Goal: Information Seeking & Learning: Understand process/instructions

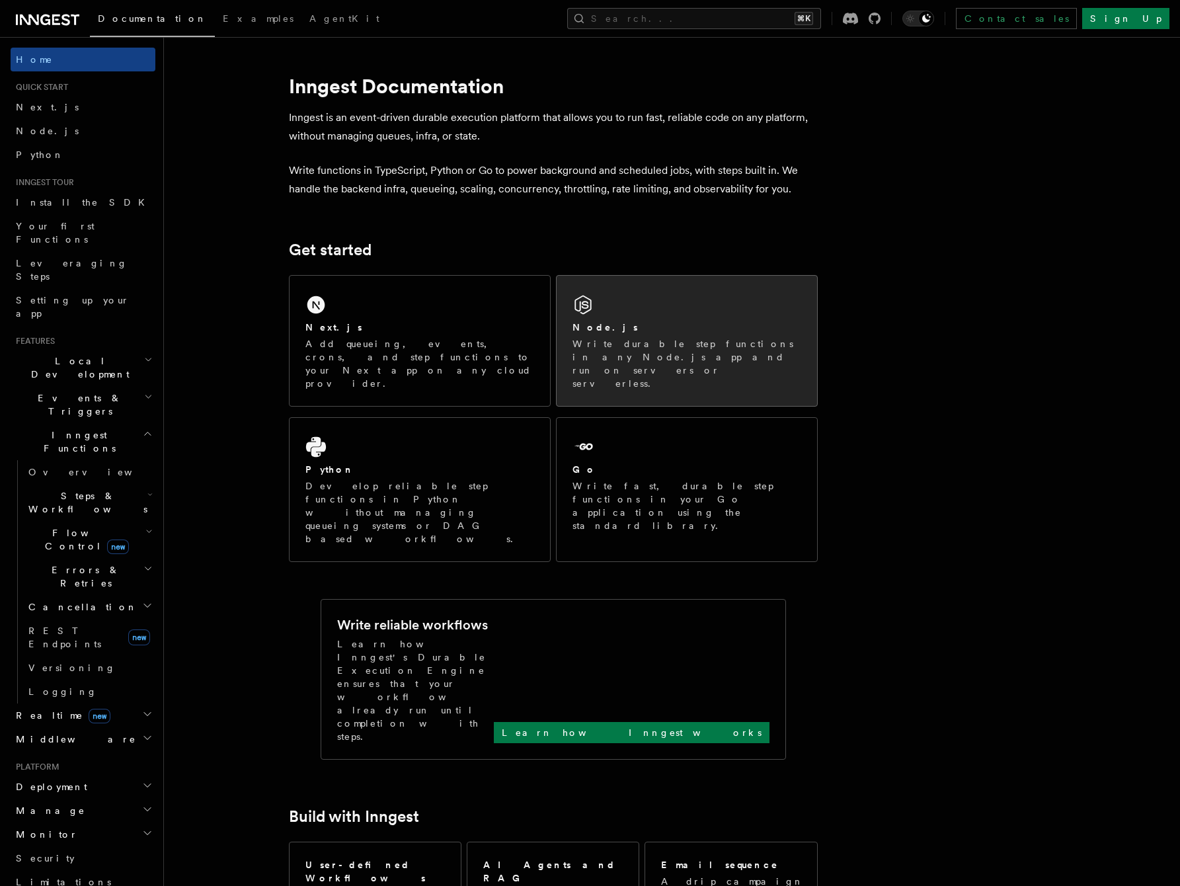
click at [730, 324] on div "Node.js" at bounding box center [687, 328] width 229 height 14
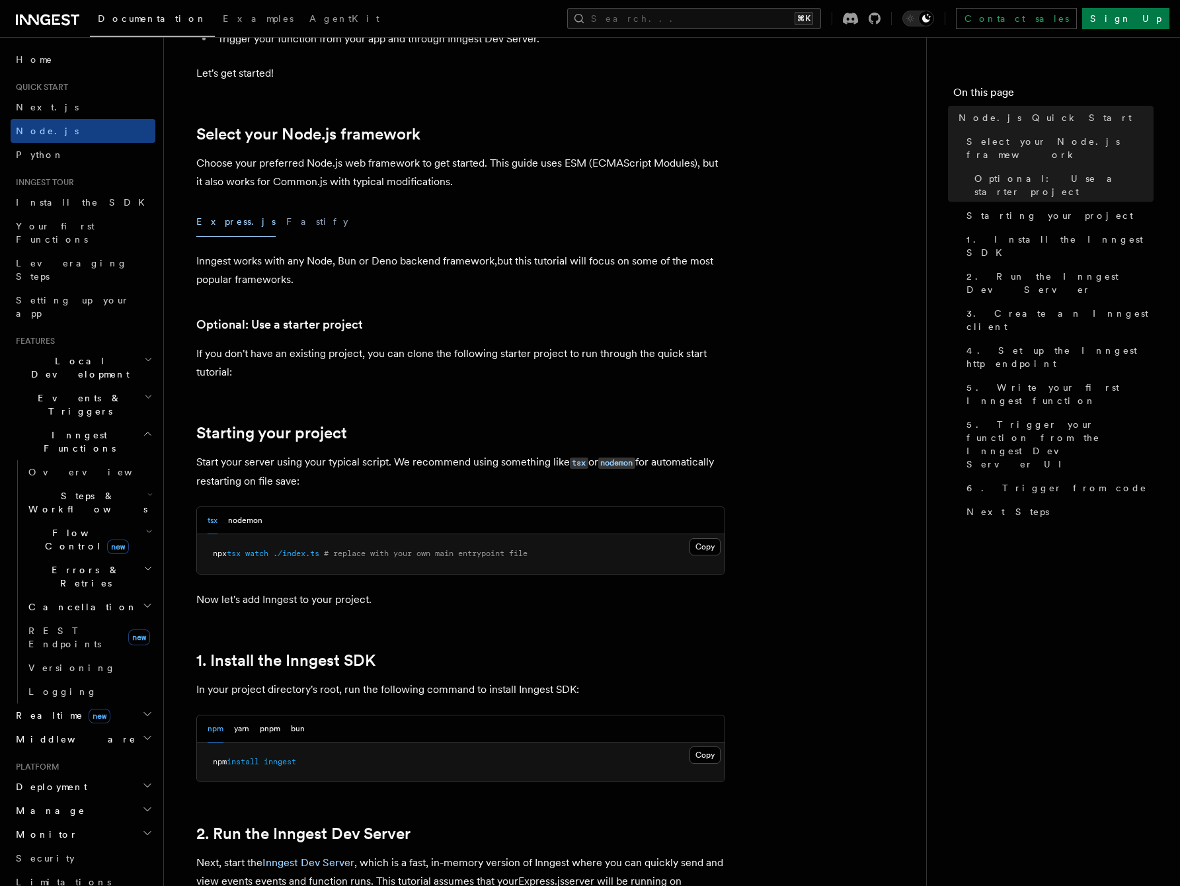
scroll to position [275, 0]
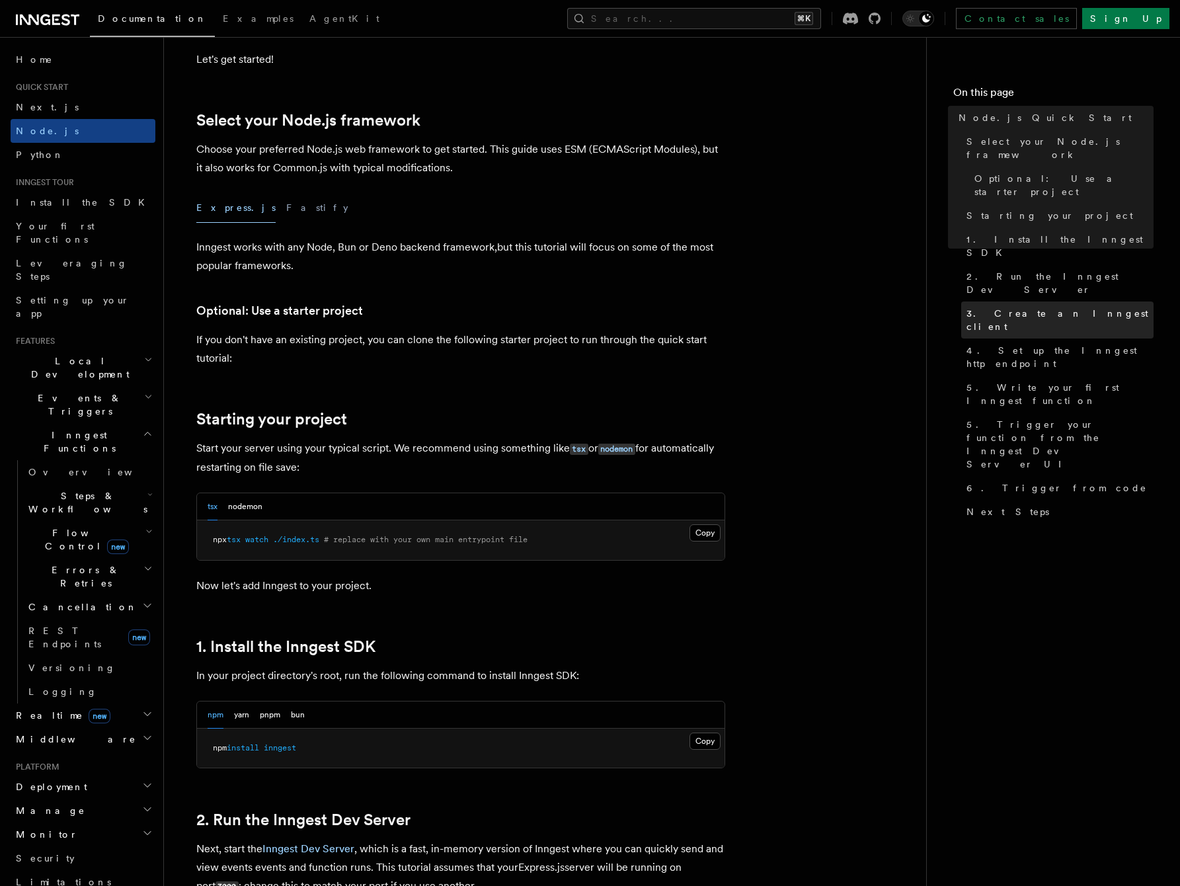
click at [1033, 307] on span "3. Create an Inngest client" at bounding box center [1060, 320] width 187 height 26
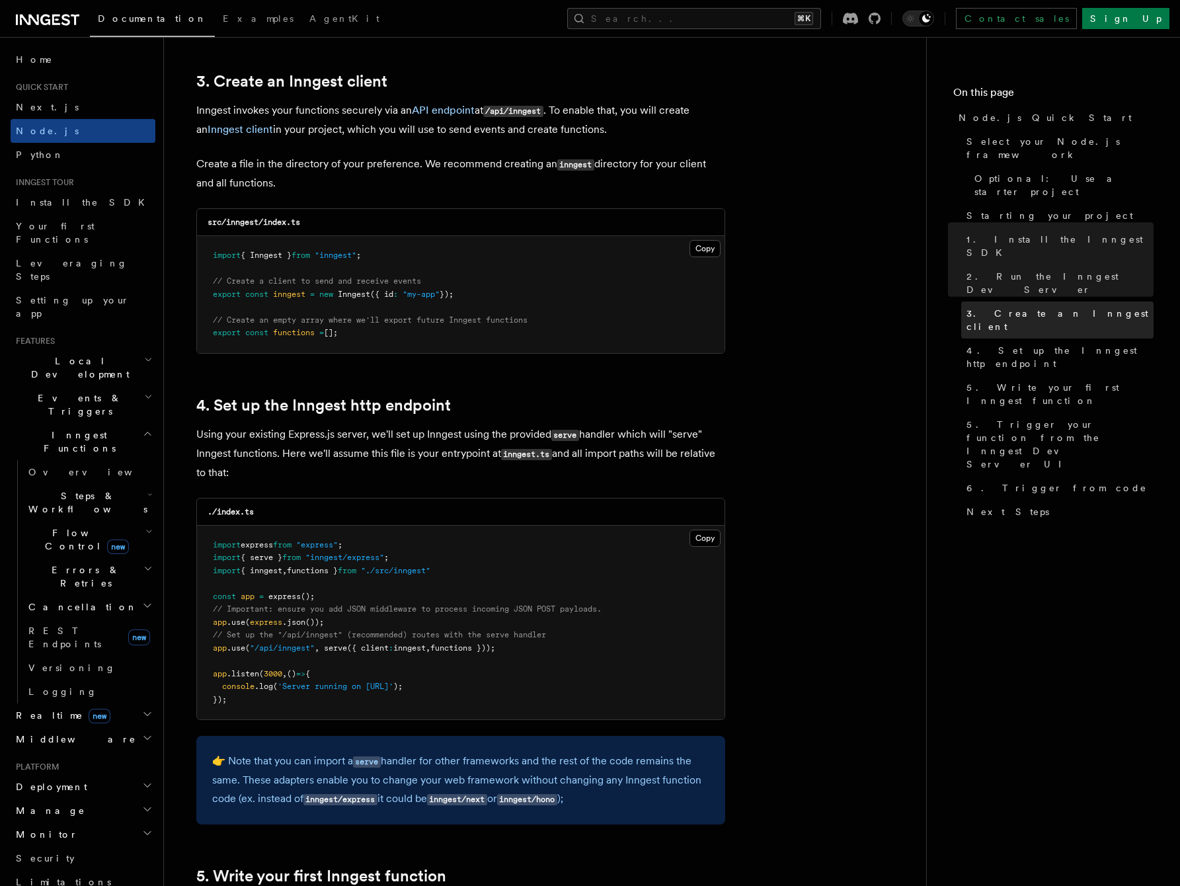
scroll to position [1675, 0]
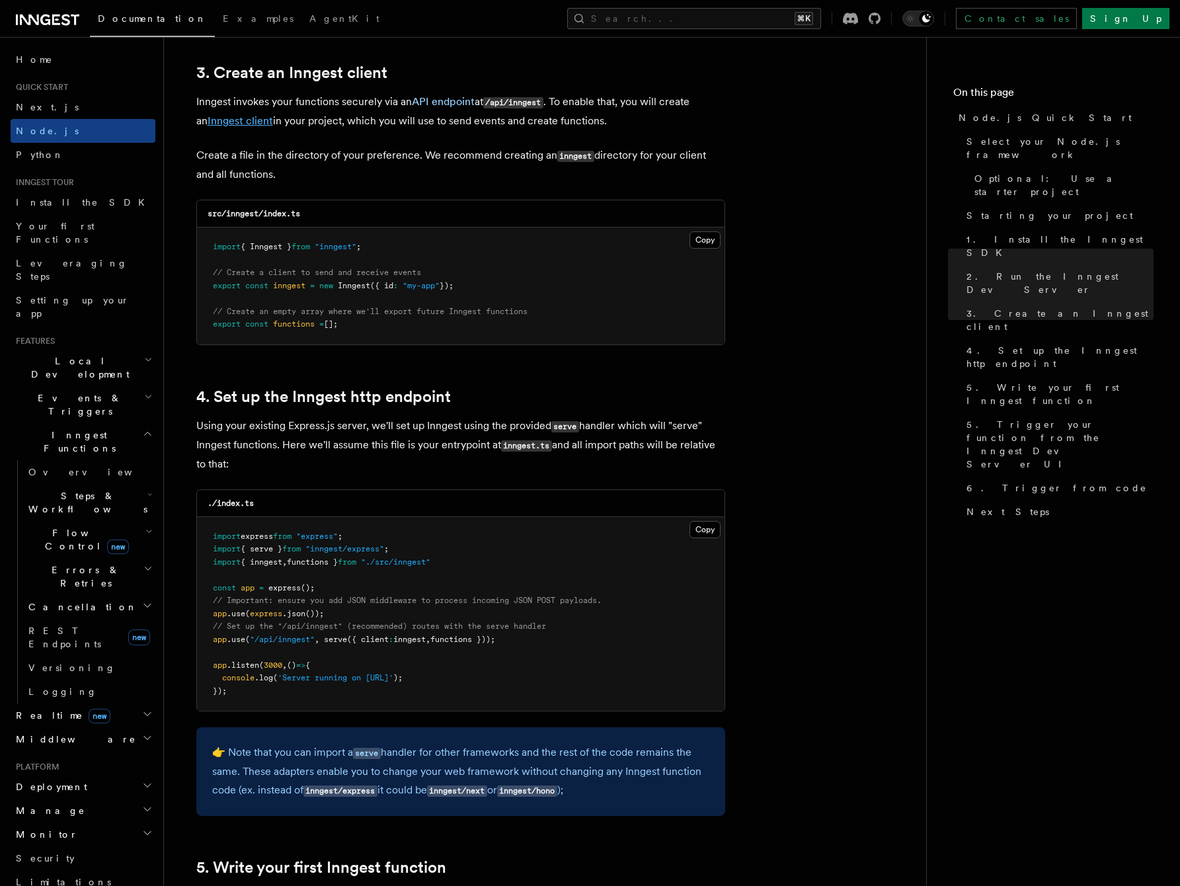
click at [243, 124] on link "Inngest client" at bounding box center [240, 120] width 65 height 13
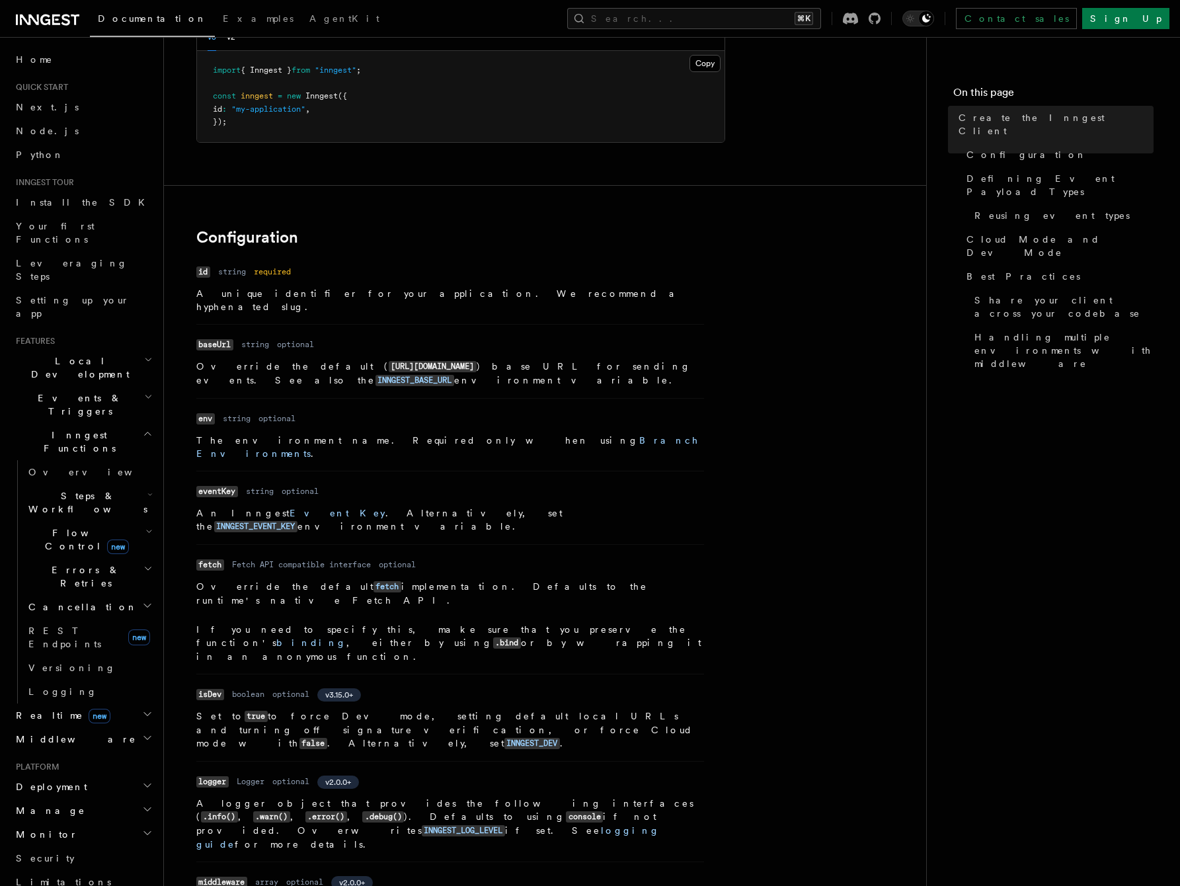
scroll to position [135, 0]
drag, startPoint x: 358, startPoint y: 352, endPoint x: 284, endPoint y: 356, distance: 73.5
click at [389, 360] on code "[URL][DOMAIN_NAME]" at bounding box center [433, 365] width 88 height 11
copy code "[URL][DOMAIN_NAME]"
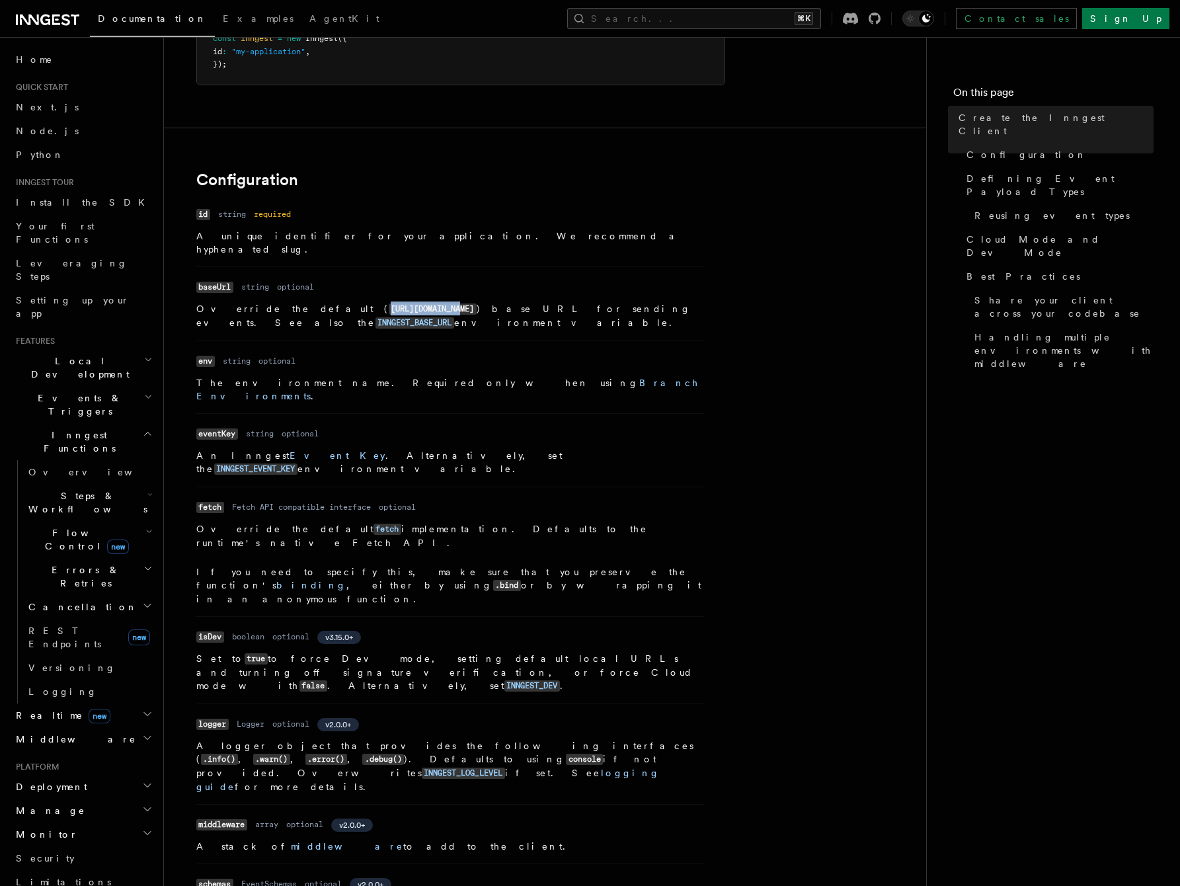
scroll to position [203, 0]
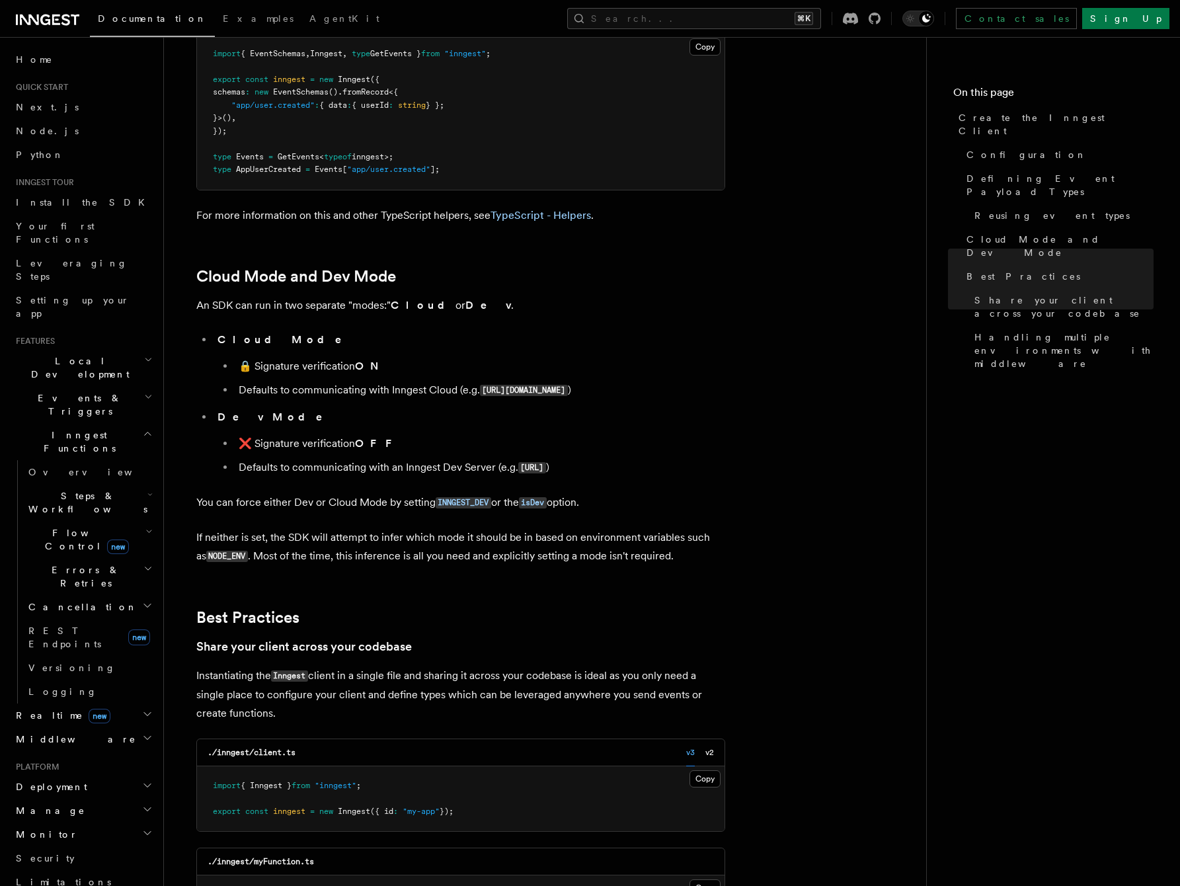
scroll to position [1149, 0]
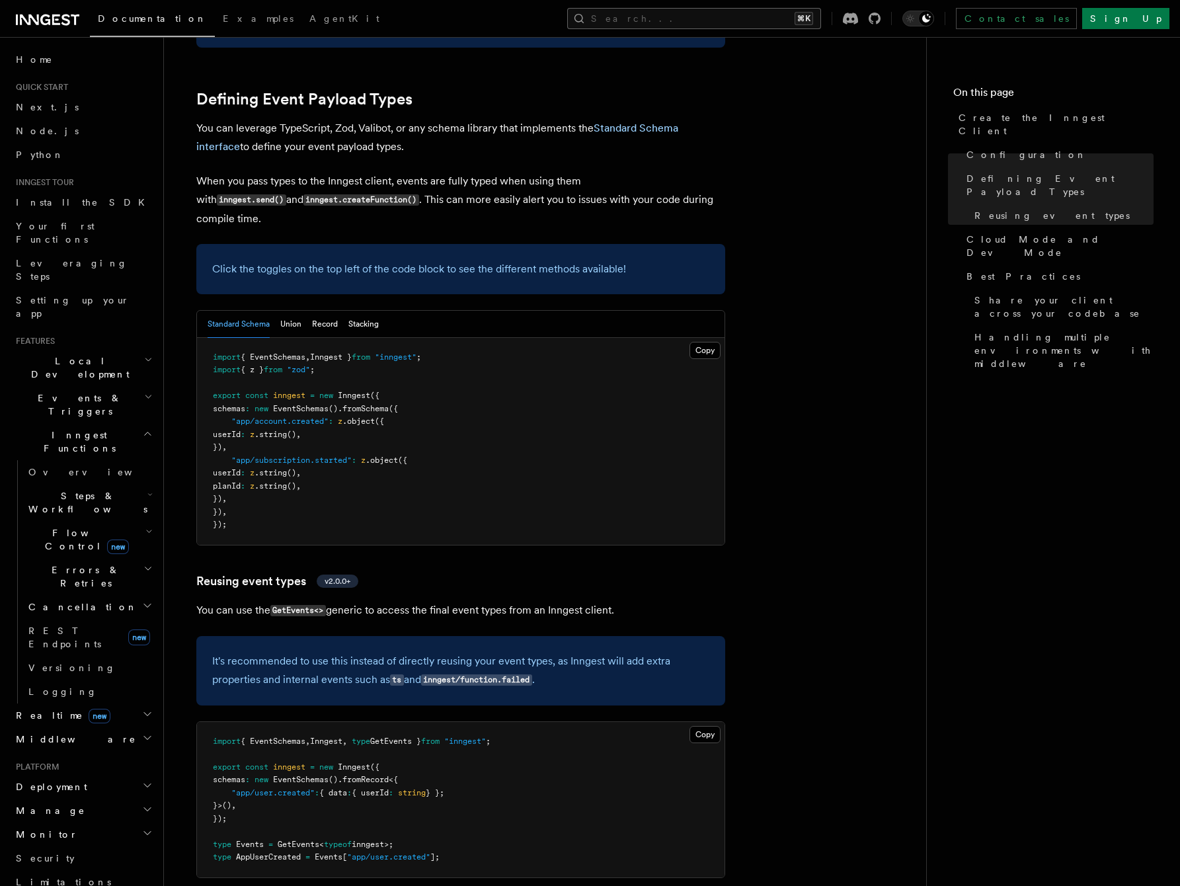
click at [764, 22] on button "Search... ⌘K" at bounding box center [694, 18] width 254 height 21
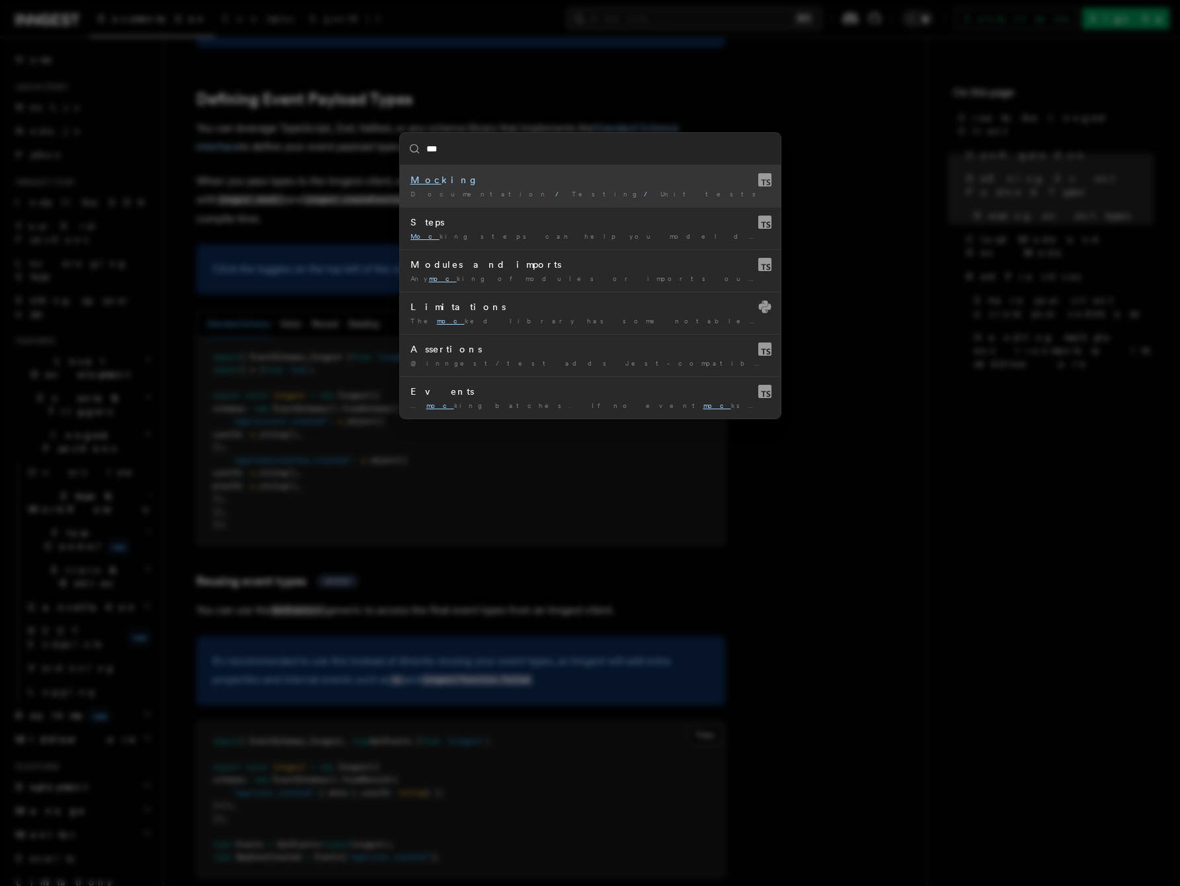
type input "****"
click at [423, 182] on mark "Mock" at bounding box center [431, 180] width 40 height 11
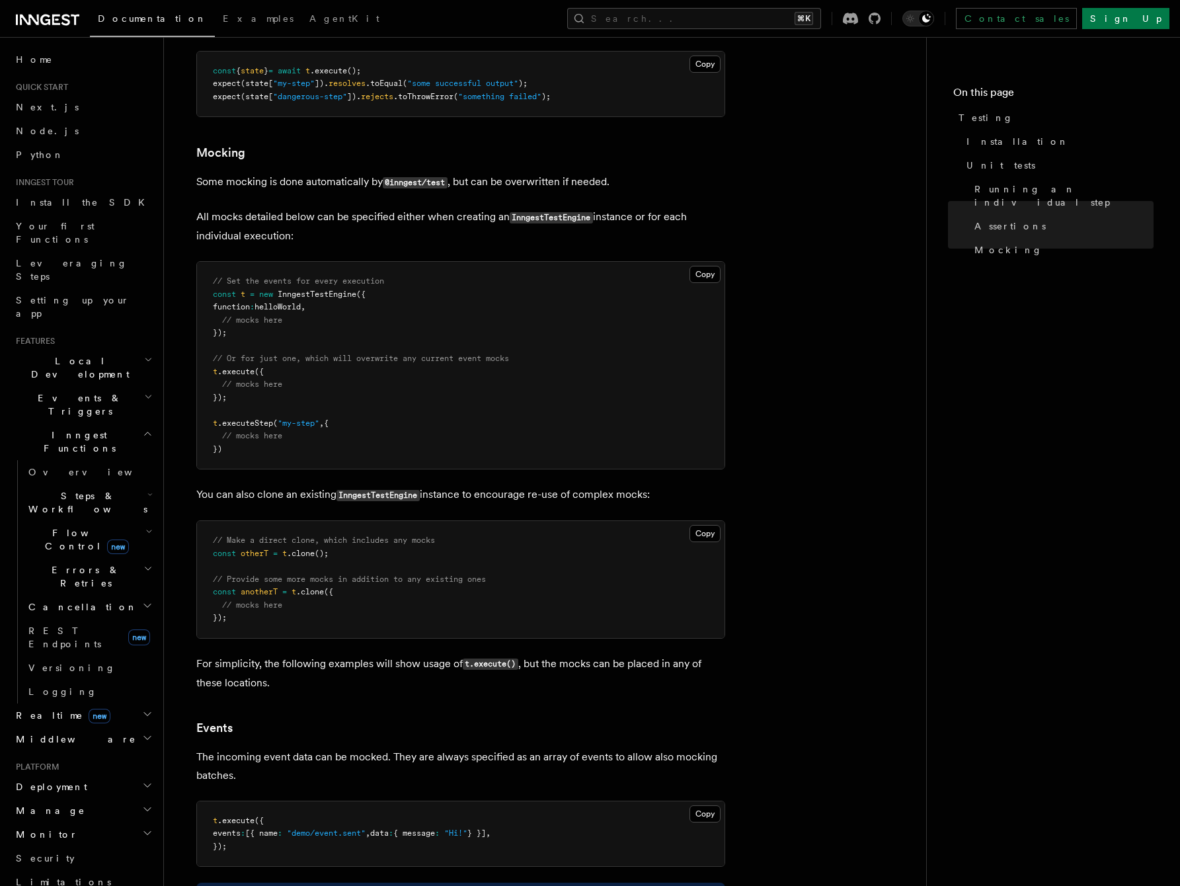
scroll to position [2097, 0]
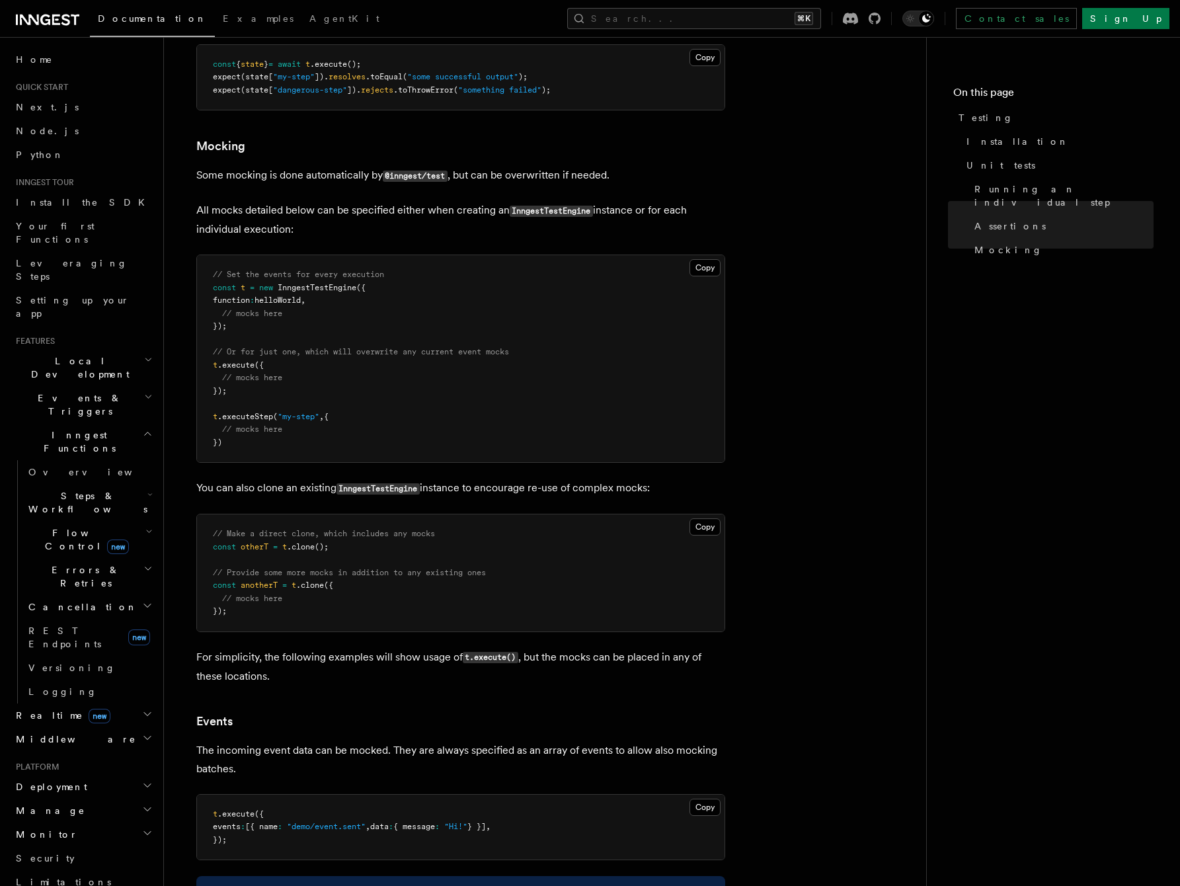
click at [322, 286] on span "InngestTestEngine" at bounding box center [317, 287] width 79 height 9
copy span "InngestTestEngine"
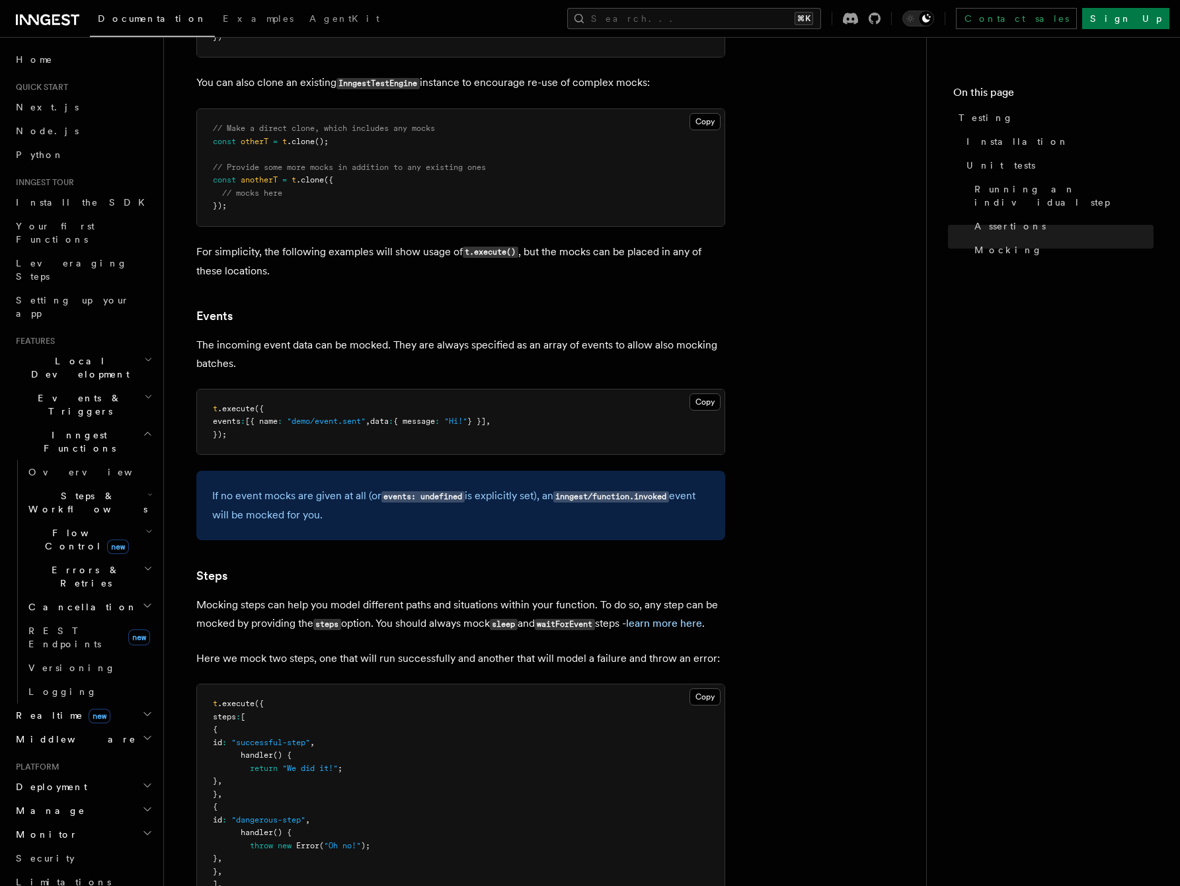
scroll to position [2204, 0]
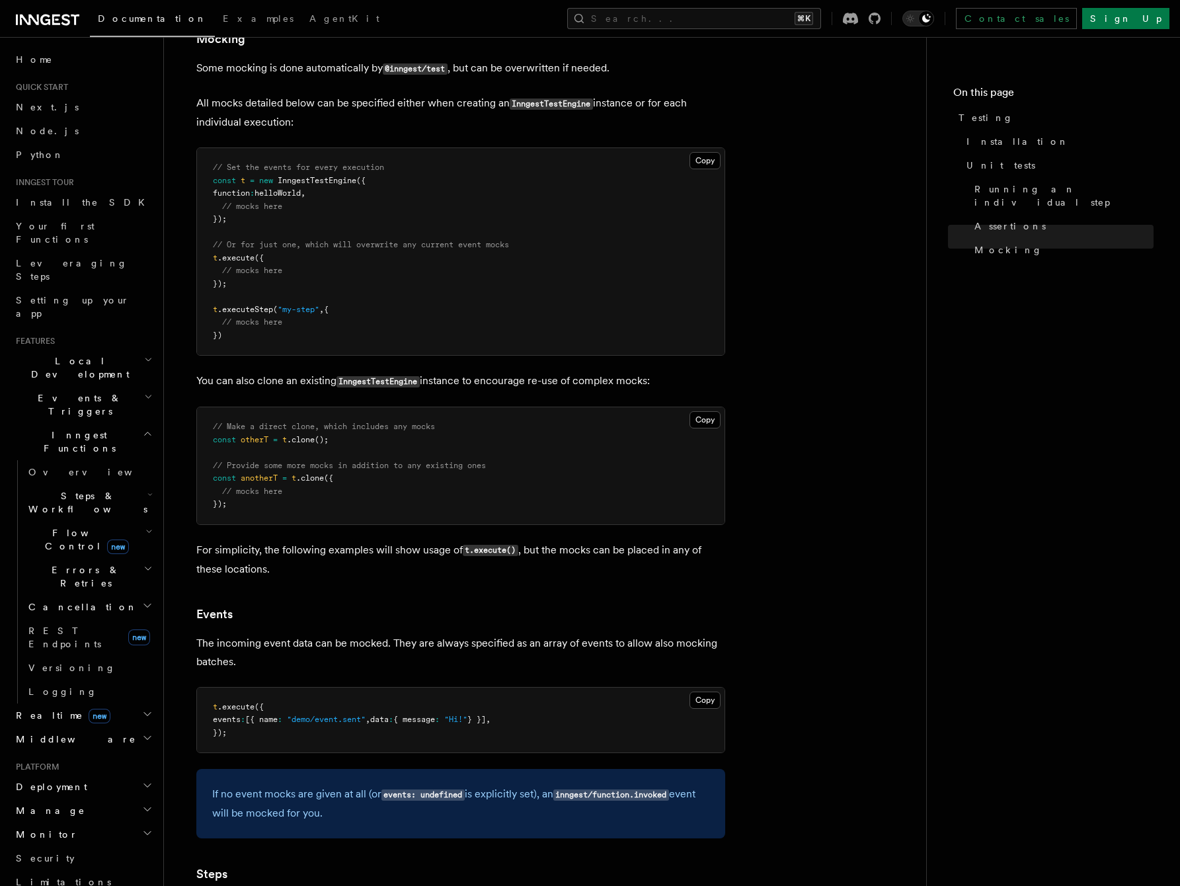
click at [394, 627] on article "References TypeScript SDK Testing To test your Inngest functions programmatical…" at bounding box center [545, 406] width 720 height 5105
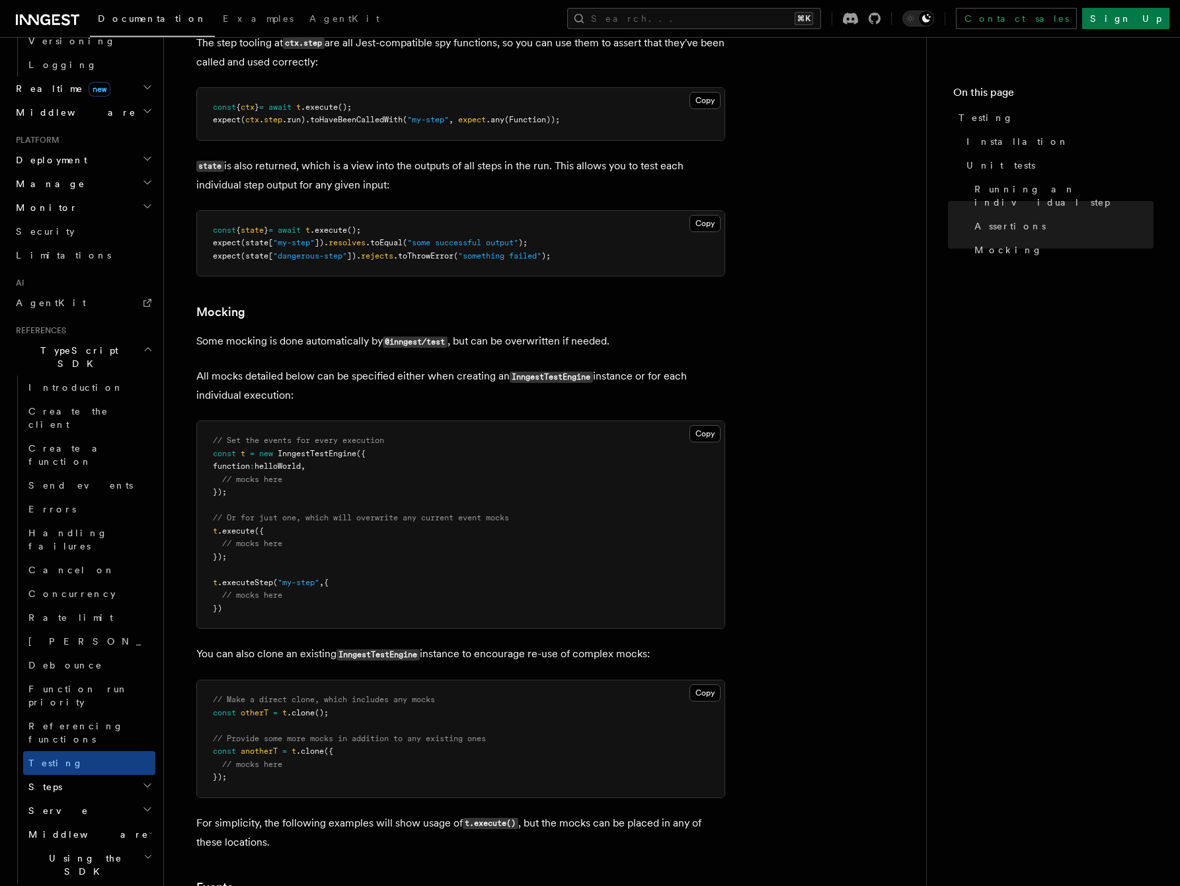
scroll to position [1935, 0]
